Goal: Complete application form

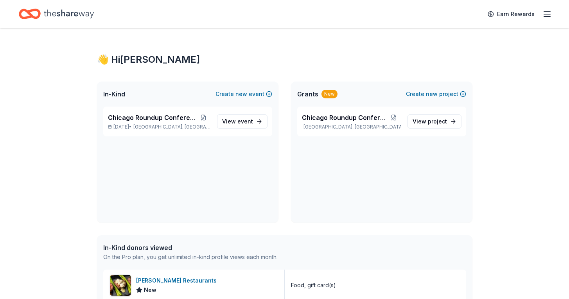
click at [544, 13] on icon "button" at bounding box center [547, 13] width 9 height 9
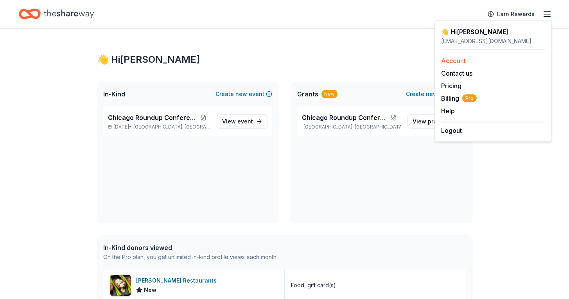
click at [460, 62] on link "Account" at bounding box center [453, 61] width 25 height 8
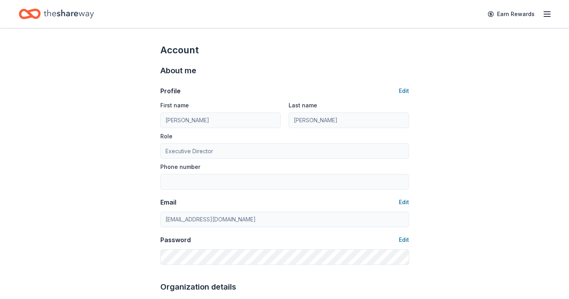
click at [70, 11] on icon "Home" at bounding box center [69, 14] width 50 height 16
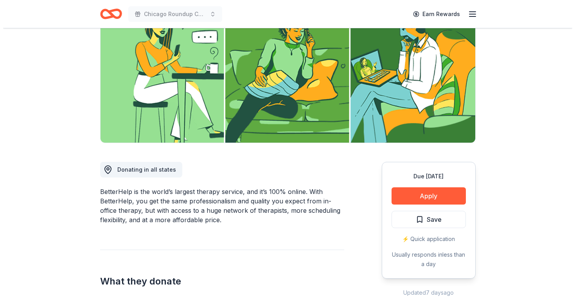
scroll to position [96, 0]
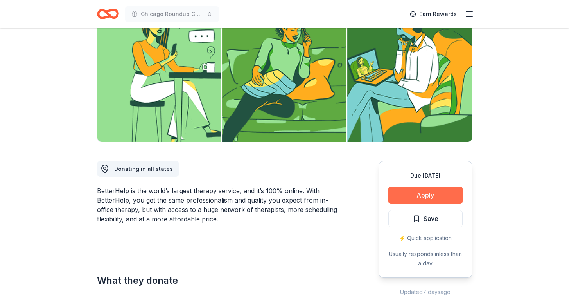
click at [411, 195] on button "Apply" at bounding box center [426, 194] width 74 height 17
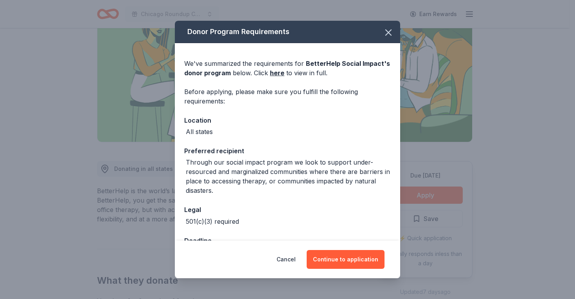
scroll to position [27, 0]
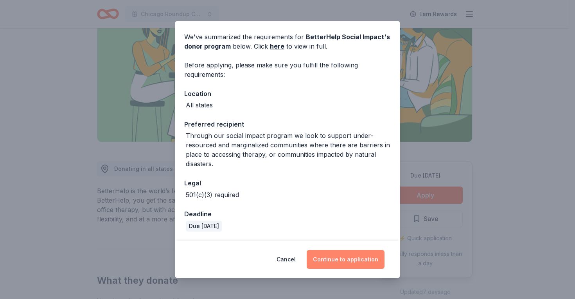
click at [345, 259] on button "Continue to application" at bounding box center [346, 259] width 78 height 19
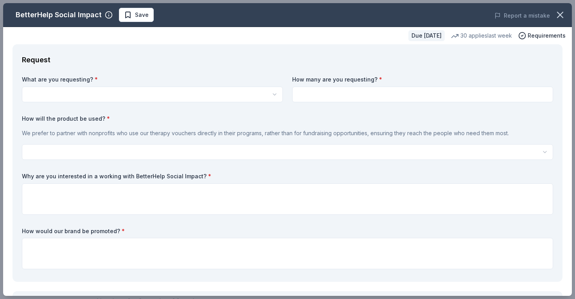
scroll to position [0, 0]
click at [257, 93] on html "Chicago Roundup Conference Earn Rewards Due [DATE] Share BetterHelp Social Impa…" at bounding box center [287, 149] width 575 height 299
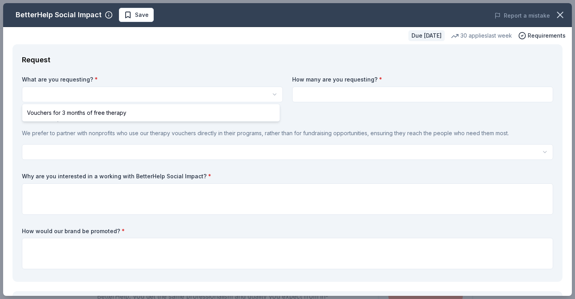
click at [267, 95] on html "Chicago Roundup Conference Save Apply Due [DATE] Share BetterHelp Social Impact…" at bounding box center [287, 149] width 575 height 299
select select "Vouchers for 3 months of free therapy"
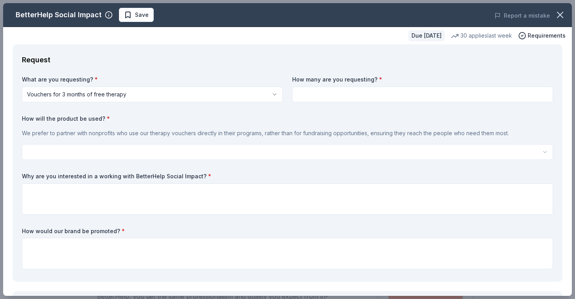
click at [327, 97] on input at bounding box center [422, 94] width 261 height 16
type input "2"
click at [86, 150] on html "Chicago Roundup Conference Save Apply Due [DATE] Share BetterHelp Social Impact…" at bounding box center [287, 149] width 575 height 299
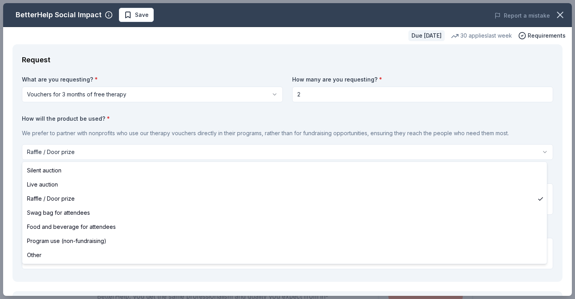
click at [84, 149] on html "Chicago Roundup Conference Save Apply Due [DATE] Share BetterHelp Social Impact…" at bounding box center [287, 149] width 575 height 299
select select "programUse"
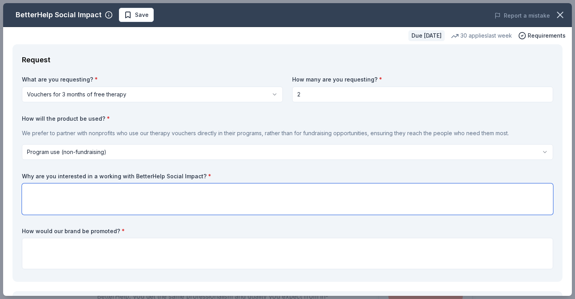
click at [66, 191] on textarea at bounding box center [287, 198] width 531 height 31
type textarea "We are a 12-step recovery 501"
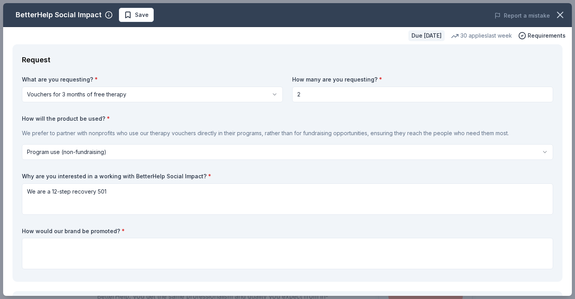
drag, startPoint x: 312, startPoint y: 93, endPoint x: 245, endPoint y: 91, distance: 66.9
click at [245, 91] on div "What are you requesting? * Vouchers for 3 months of free therapy Vouchers for 3…" at bounding box center [287, 174] width 531 height 196
type input "5"
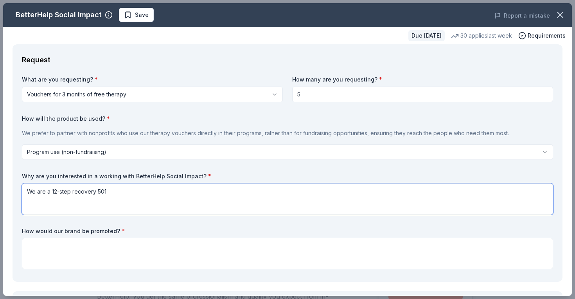
click at [130, 190] on textarea "We are a 12-step recovery 501" at bounding box center [287, 198] width 531 height 31
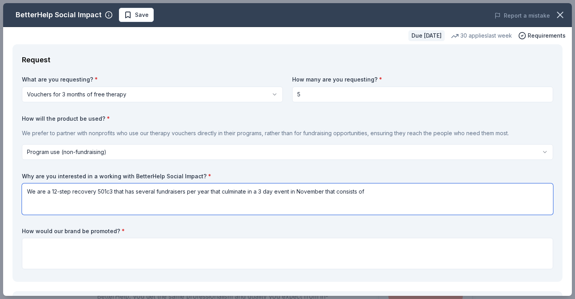
type textarea "We are a 12-step recovery 501c3 that has several fundraisers per year that culm…"
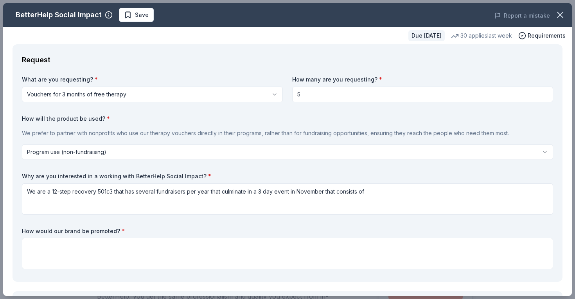
drag, startPoint x: 301, startPoint y: 96, endPoint x: 261, endPoint y: 85, distance: 41.9
click at [261, 85] on div "What are you requesting? * Vouchers for 3 months of free therapy Vouchers for 3…" at bounding box center [287, 174] width 531 height 196
type input "10"
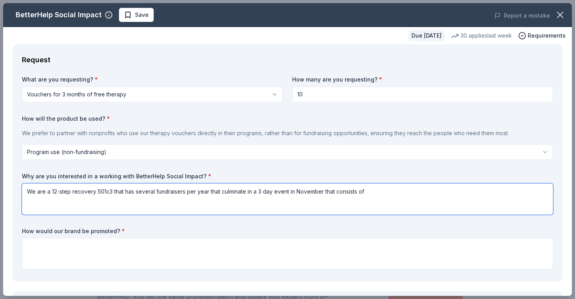
click at [380, 194] on textarea "We are a 12-step recovery 501c3 that has several fundraisers per year that culm…" at bounding box center [287, 198] width 531 height 31
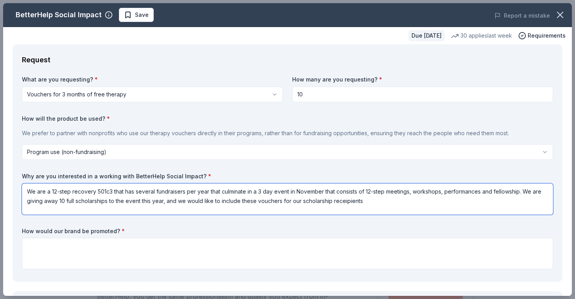
click at [351, 202] on textarea "We are a 12-step recovery 501c3 that has several fundraisers per year that culm…" at bounding box center [287, 198] width 531 height 31
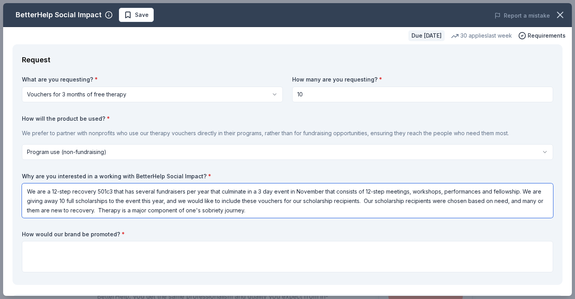
click at [122, 212] on textarea "We are a 12-step recovery 501c3 that has several fundraisers per year that culm…" at bounding box center [287, 200] width 531 height 34
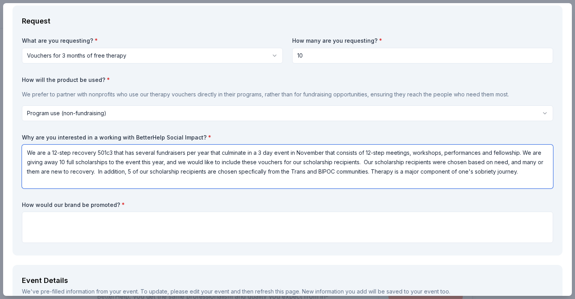
scroll to position [46, 0]
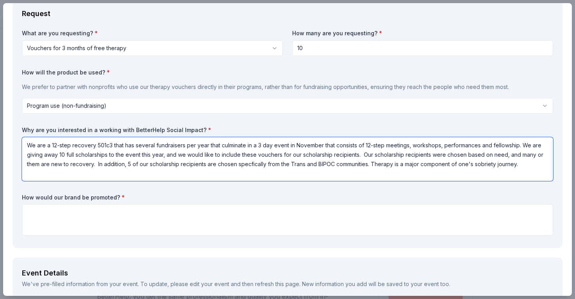
type textarea "We are a 12-step recovery 501c3 that has several fundraisers per year that culm…"
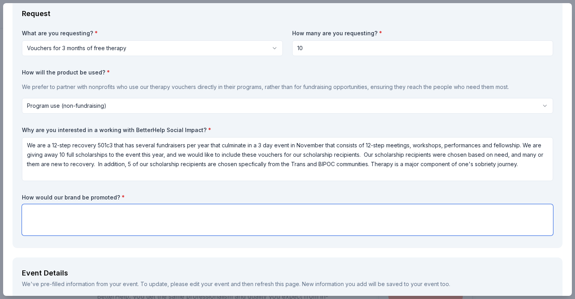
click at [74, 212] on textarea at bounding box center [287, 219] width 531 height 31
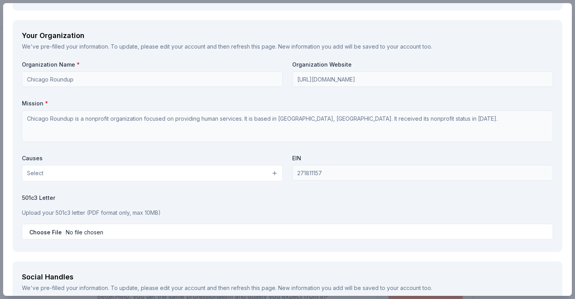
scroll to position [691, 0]
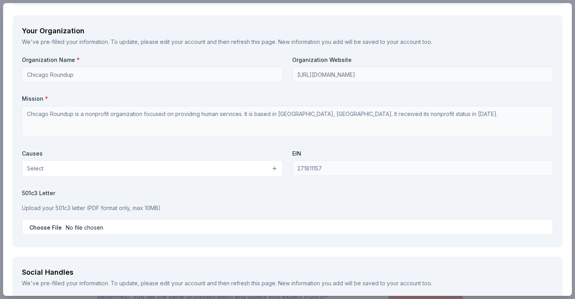
type textarea "We would promote you on our website and all program materials, as well as throu…"
click at [272, 167] on button "Select" at bounding box center [152, 168] width 261 height 16
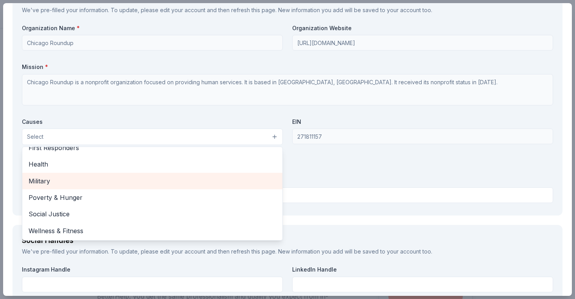
scroll to position [724, 0]
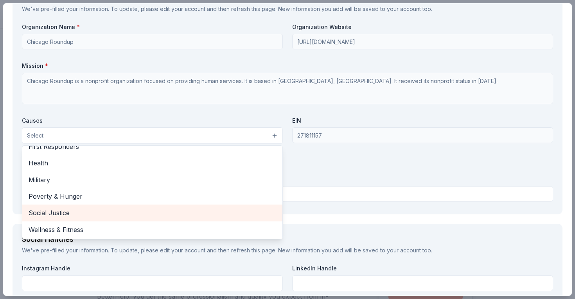
click at [140, 209] on span "Social Justice" at bounding box center [153, 212] width 248 height 10
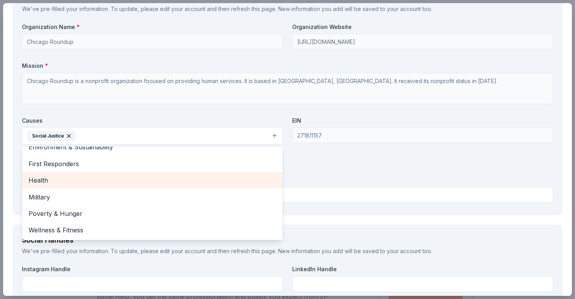
click at [152, 179] on span "Health" at bounding box center [153, 180] width 248 height 10
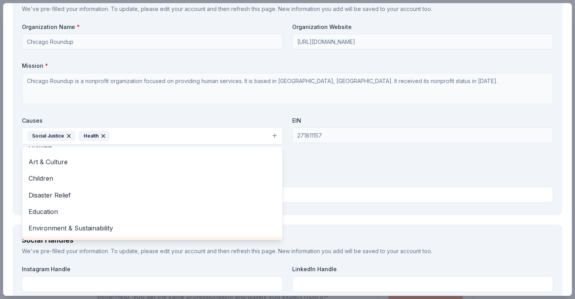
scroll to position [0, 0]
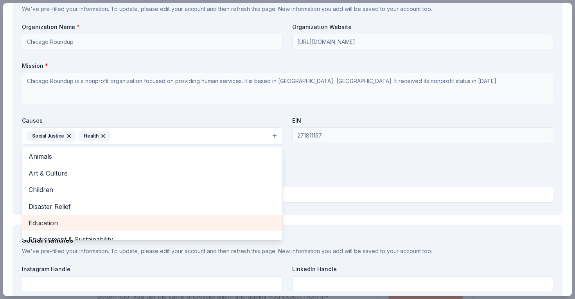
click at [143, 223] on span "Education" at bounding box center [153, 223] width 248 height 10
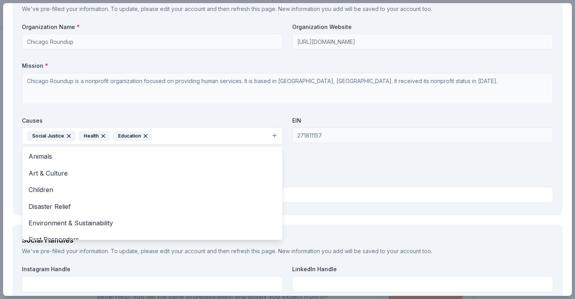
click at [226, 121] on div "Causes Social Justice Health Education Animals Art & Culture Children Disaster …" at bounding box center [152, 131] width 261 height 28
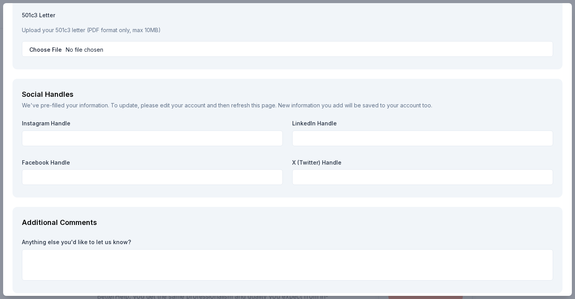
scroll to position [868, 0]
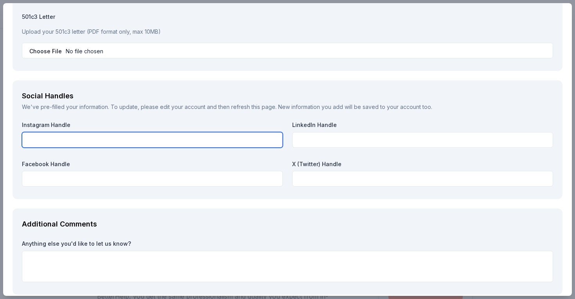
click at [72, 137] on input "text" at bounding box center [152, 140] width 261 height 16
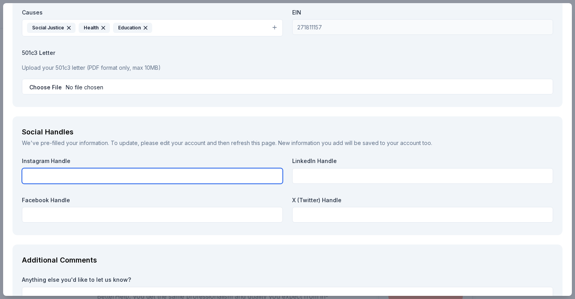
scroll to position [831, 0]
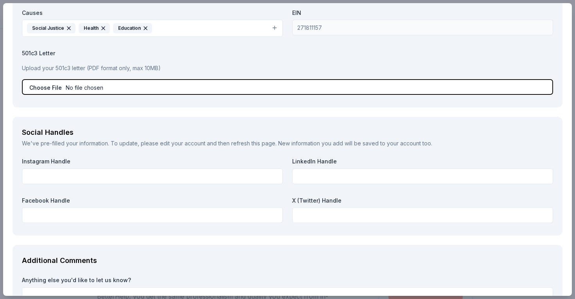
click at [90, 88] on input "file" at bounding box center [287, 87] width 531 height 16
type input "C:\fakepath\501c3 Paperwork (1).pdf"
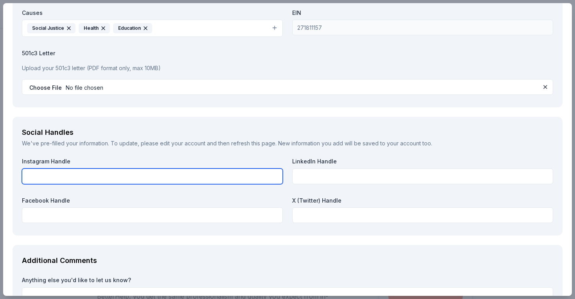
click at [60, 182] on input "text" at bounding box center [152, 176] width 261 height 16
type input "@[GEOGRAPHIC_DATA]"
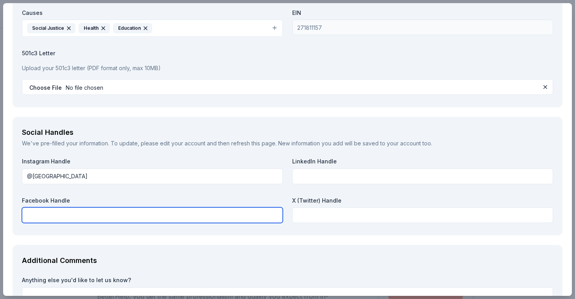
click at [43, 214] on input "text" at bounding box center [152, 215] width 261 height 16
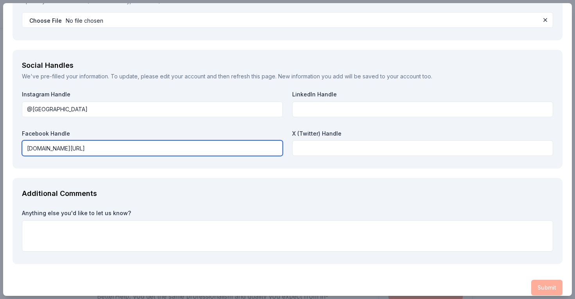
scroll to position [907, 0]
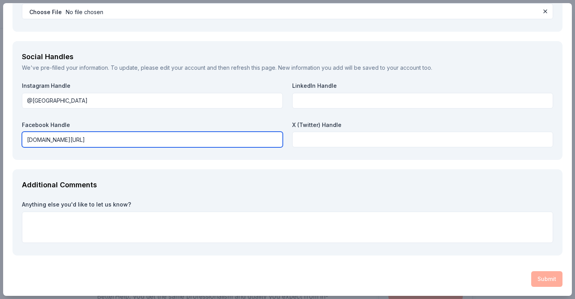
type input "[DOMAIN_NAME][URL]"
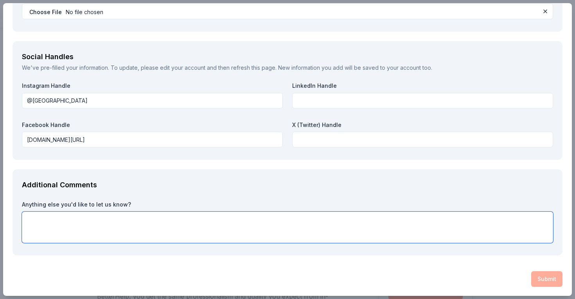
click at [59, 223] on textarea at bounding box center [287, 226] width 531 height 31
type textarea "We would love to pair with you for our event!"
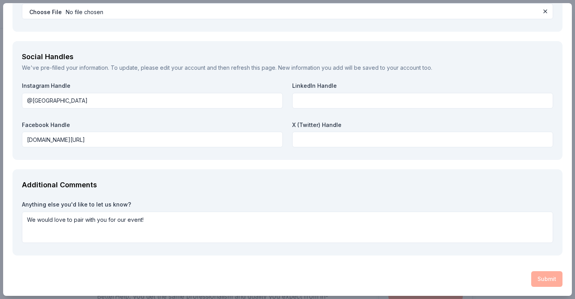
click at [538, 279] on div "Submit" at bounding box center [288, 279] width 550 height 16
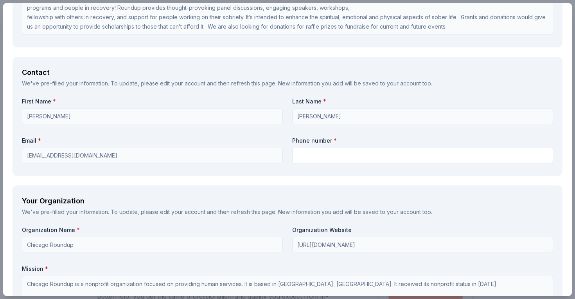
scroll to position [522, 0]
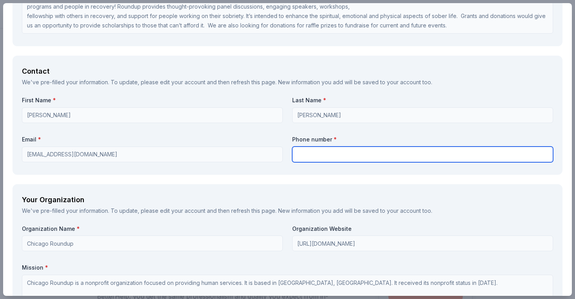
click at [315, 152] on input "text" at bounding box center [422, 154] width 261 height 16
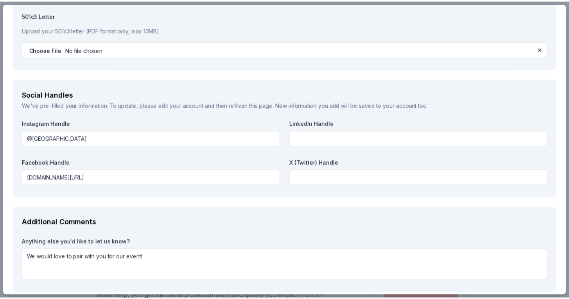
scroll to position [907, 0]
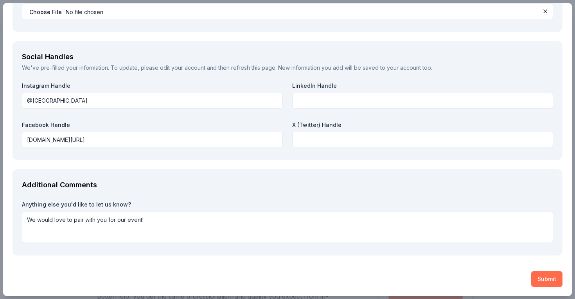
type input "[PHONE_NUMBER]"
click at [536, 272] on button "Submit" at bounding box center [546, 279] width 31 height 16
